Goal: Obtain resource: Download file/media

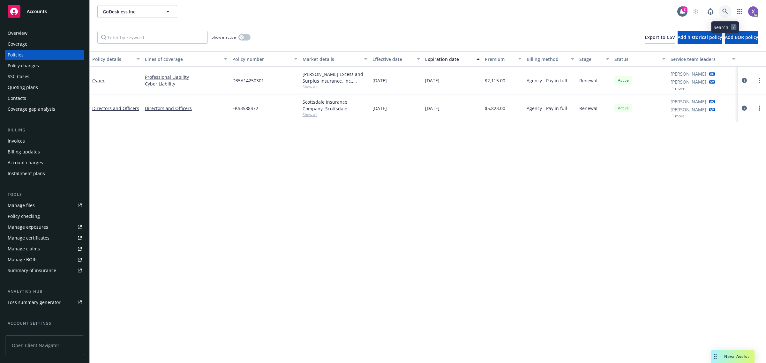
click at [725, 10] on icon at bounding box center [724, 11] width 5 height 5
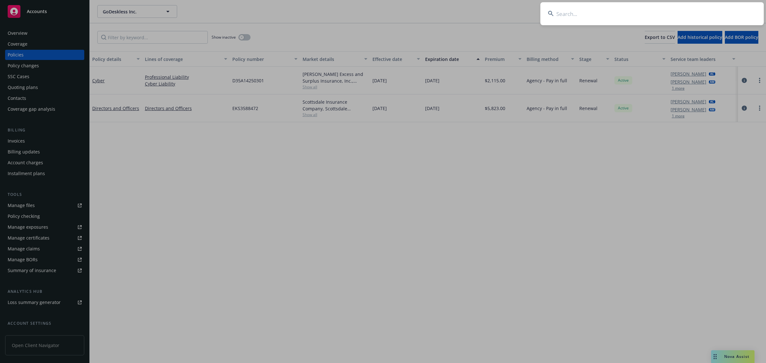
click at [642, 23] on input at bounding box center [651, 13] width 223 height 23
click at [636, 16] on input at bounding box center [651, 13] width 223 height 23
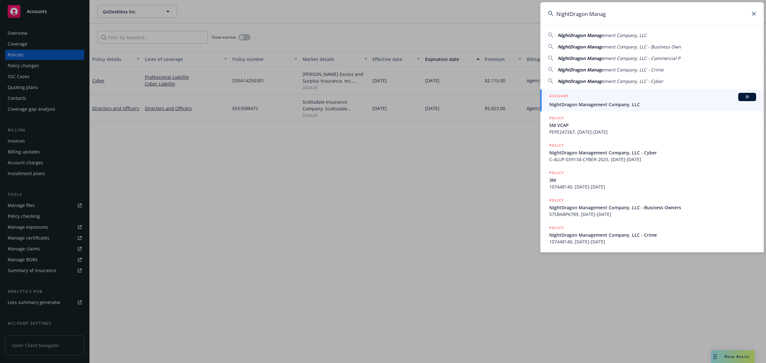
type input "NightDragon Manag"
drag, startPoint x: 583, startPoint y: 101, endPoint x: 524, endPoint y: 112, distance: 60.2
click at [583, 101] on span "NightDragon Management Company, LLC" at bounding box center [652, 104] width 207 height 7
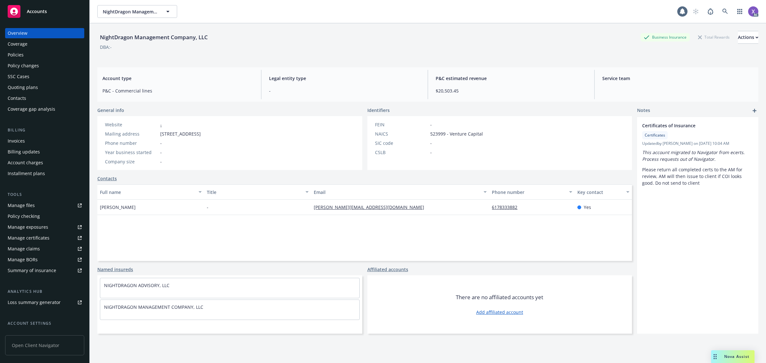
click at [21, 139] on div "Invoices" at bounding box center [16, 141] width 17 height 10
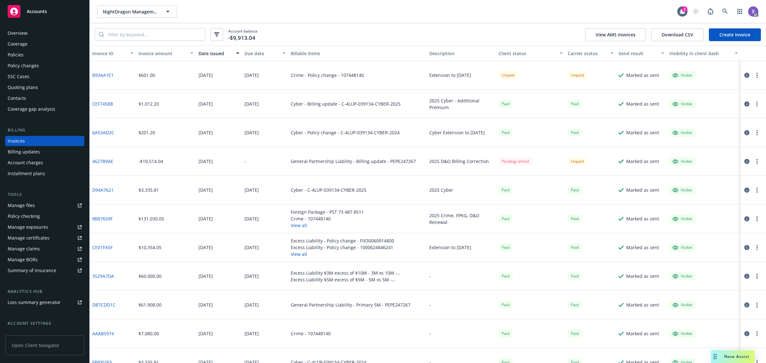
click at [104, 74] on link "B93AA1E1" at bounding box center [102, 75] width 21 height 7
click at [744, 73] on icon "button" at bounding box center [746, 75] width 5 height 5
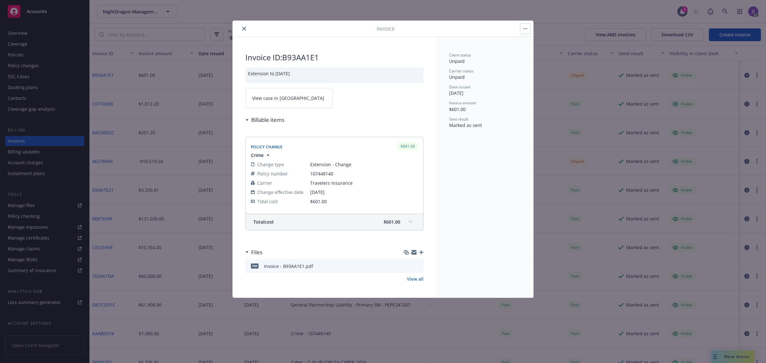
click at [283, 108] on link "View case in [GEOGRAPHIC_DATA]" at bounding box center [288, 98] width 87 height 20
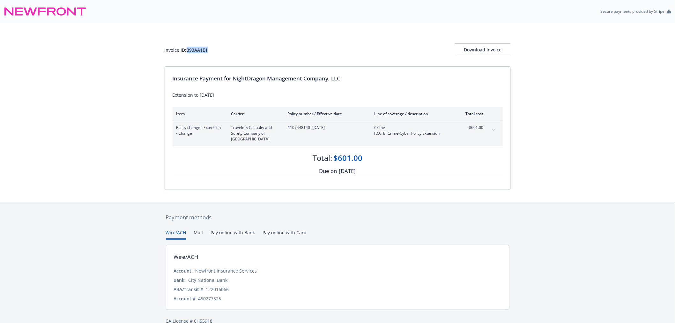
drag, startPoint x: 197, startPoint y: 51, endPoint x: 187, endPoint y: 52, distance: 9.3
click at [187, 52] on div "Invoice ID: B93AA1E1 Download Invoice" at bounding box center [338, 49] width 346 height 13
copy div "B93AA1E1"
click at [292, 130] on div "#107448140 - 05/22/2025" at bounding box center [326, 133] width 77 height 17
drag, startPoint x: 291, startPoint y: 129, endPoint x: 302, endPoint y: 130, distance: 10.9
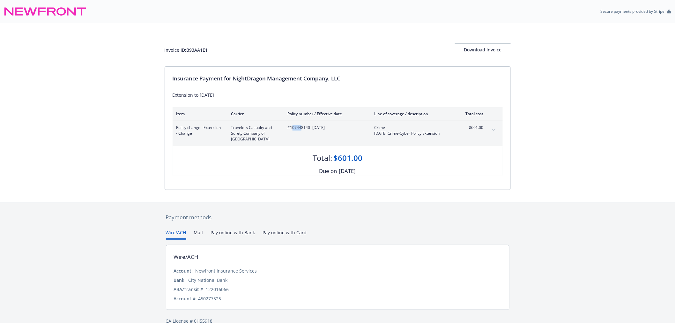
click at [302, 130] on span "#107448140 - 05/22/2025" at bounding box center [326, 128] width 77 height 6
drag, startPoint x: 299, startPoint y: 133, endPoint x: 295, endPoint y: 133, distance: 3.8
click at [299, 133] on div "#107448140 - 05/22/2025" at bounding box center [326, 133] width 77 height 17
drag, startPoint x: 290, startPoint y: 130, endPoint x: 310, endPoint y: 129, distance: 20.1
click at [310, 129] on span "#107448140 - 05/22/2025" at bounding box center [326, 128] width 77 height 6
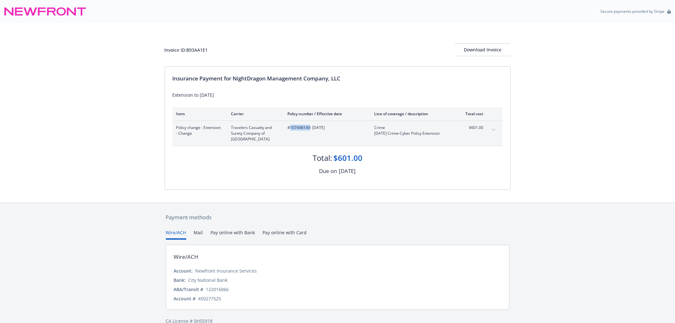
copy span "107448140"
drag, startPoint x: 212, startPoint y: 50, endPoint x: 188, endPoint y: 51, distance: 24.6
click at [188, 51] on div "Invoice ID: B93AA1E1 Download Invoice" at bounding box center [338, 49] width 346 height 13
copy div "B93AA1E1"
